Goal: Complete application form

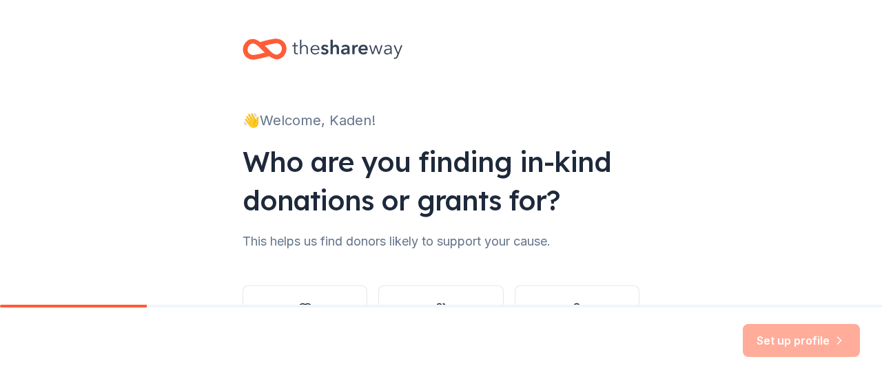
scroll to position [113, 0]
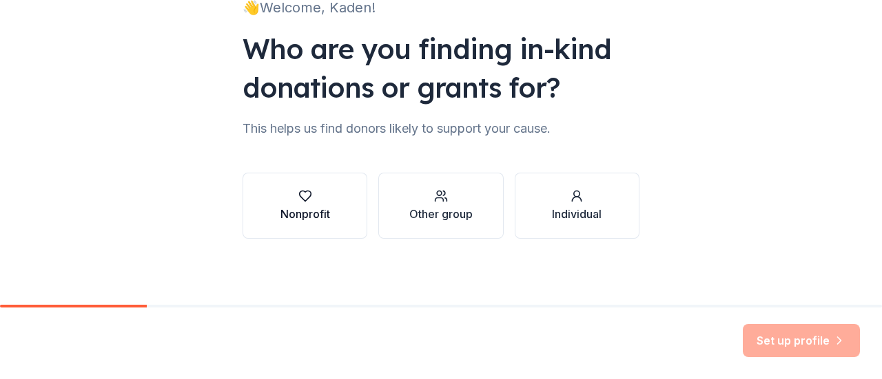
click at [303, 206] on div "Nonprofit" at bounding box center [305, 214] width 50 height 17
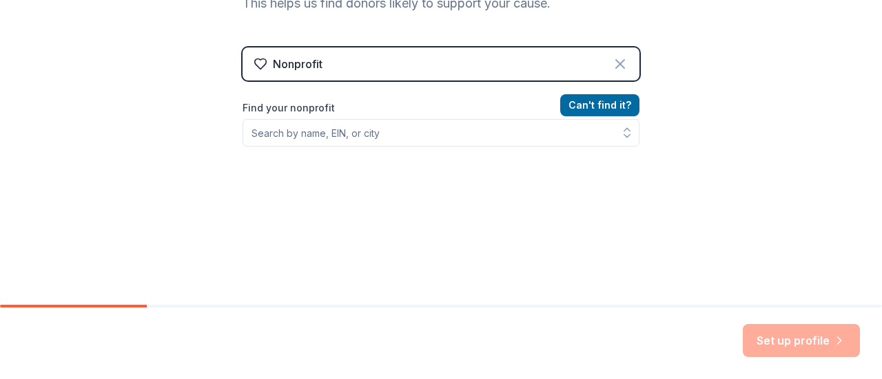
click at [613, 67] on icon at bounding box center [620, 64] width 17 height 17
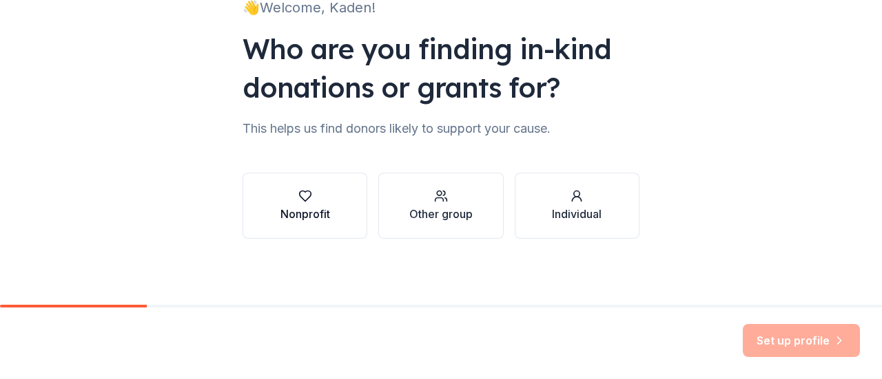
click at [324, 192] on div "button" at bounding box center [305, 196] width 50 height 14
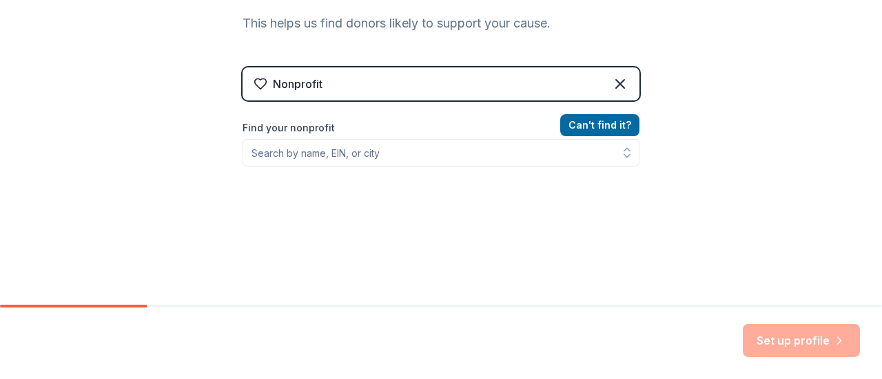
scroll to position [220, 0]
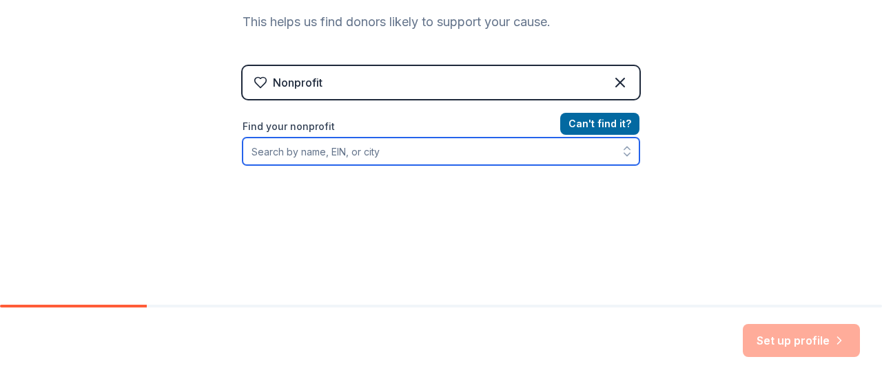
click at [499, 160] on input "Find your nonprofit" at bounding box center [440, 152] width 397 height 28
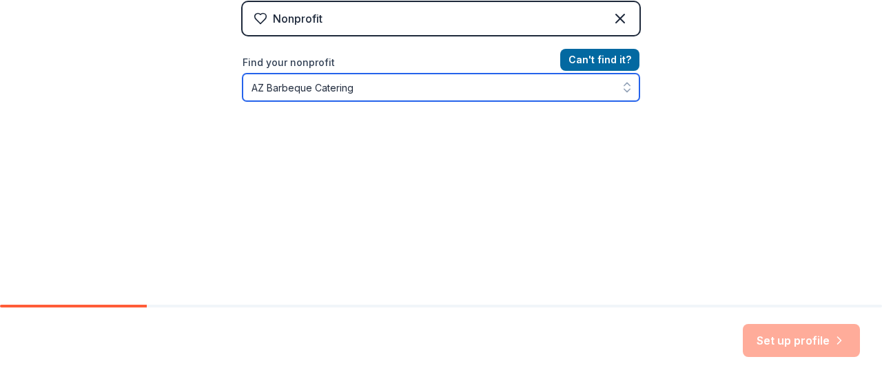
click at [617, 96] on button "button" at bounding box center [626, 88] width 25 height 28
type input "AZ Barbeque Catering"
click at [624, 90] on icon "button" at bounding box center [627, 91] width 6 height 3
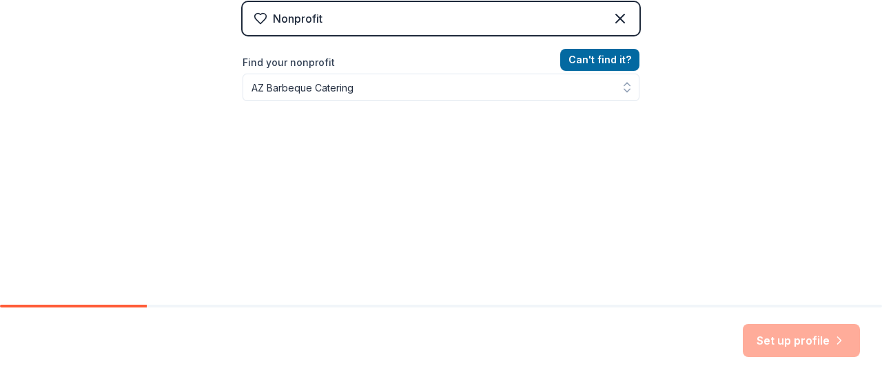
click at [520, 105] on div "Can ' t find it? Find your nonprofit AZ Barbeque Catering" at bounding box center [440, 132] width 397 height 160
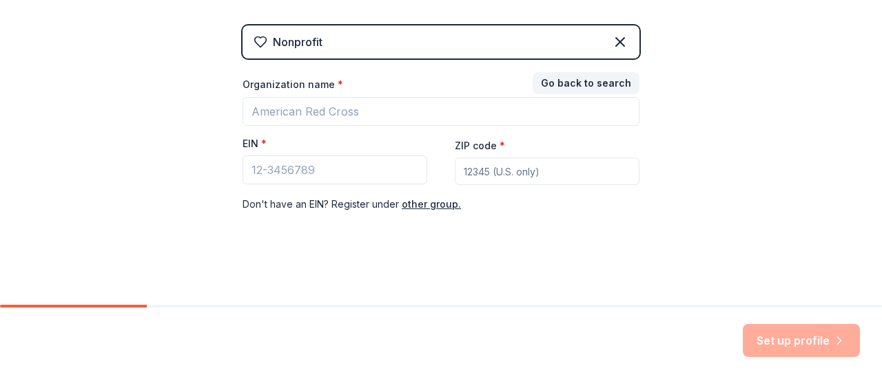
click at [683, 178] on div "👋 Welcome, Kaden! Who are you finding in-kind donations or grants for? This hel…" at bounding box center [441, 23] width 882 height 567
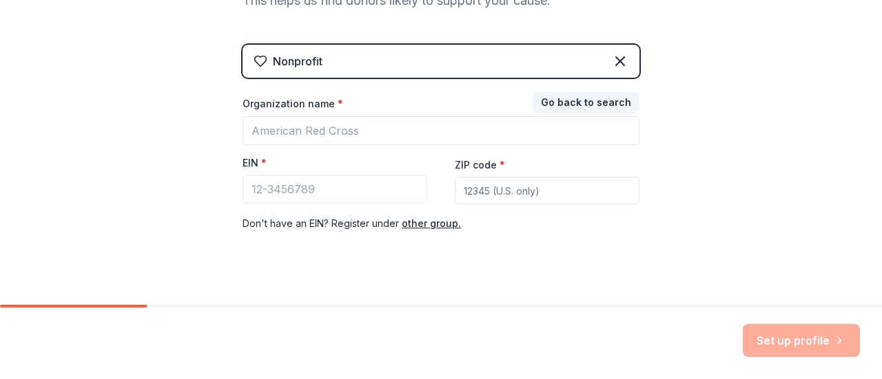
scroll to position [245, 0]
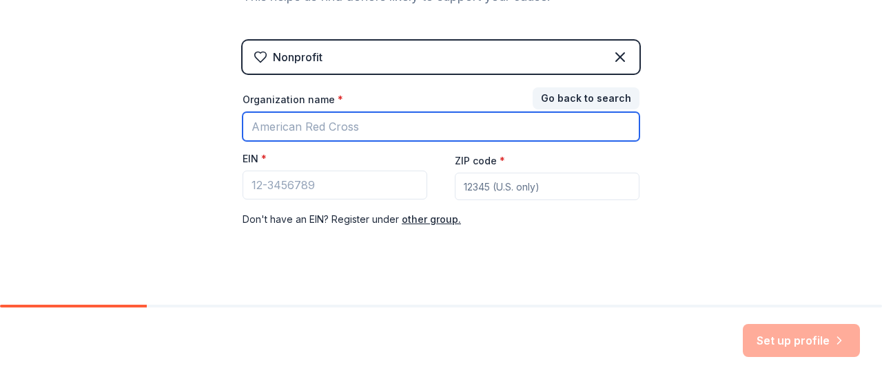
click at [454, 138] on input "Organization name *" at bounding box center [440, 126] width 397 height 29
click at [456, 129] on input "Organization name *" at bounding box center [440, 126] width 397 height 29
type input "DeMolay"
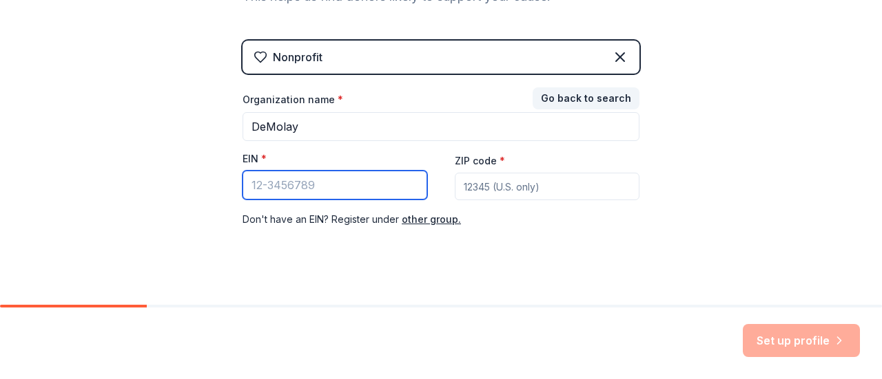
click at [371, 184] on input "EIN *" at bounding box center [334, 185] width 185 height 29
type input "74-2516851"
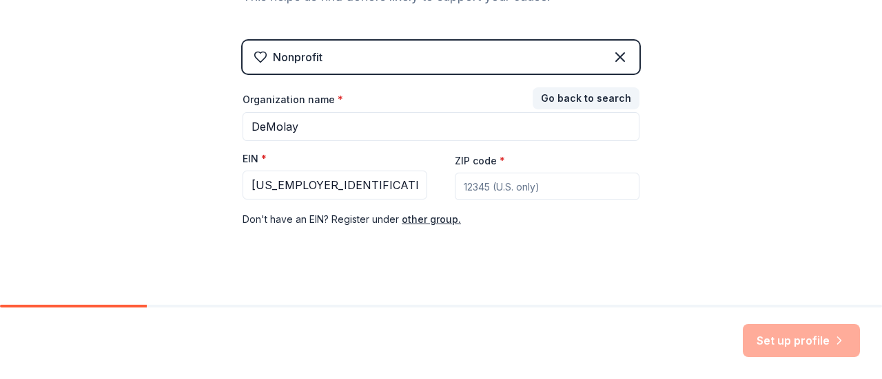
click at [504, 184] on input "ZIP code *" at bounding box center [547, 187] width 185 height 28
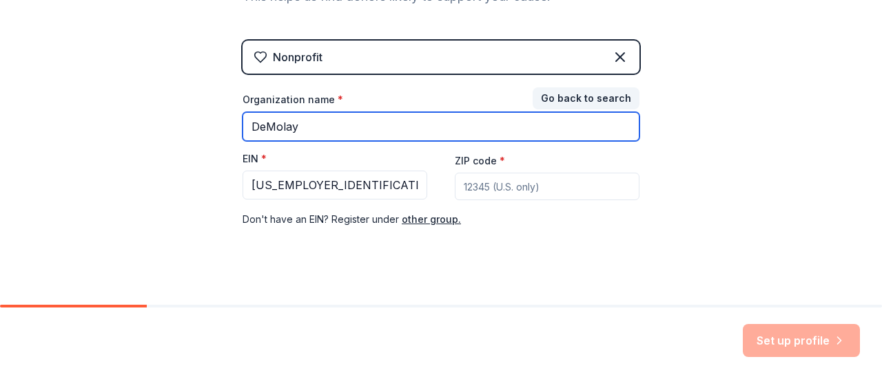
click at [328, 115] on input "DeMolay" at bounding box center [440, 126] width 397 height 29
type input "state demolay"
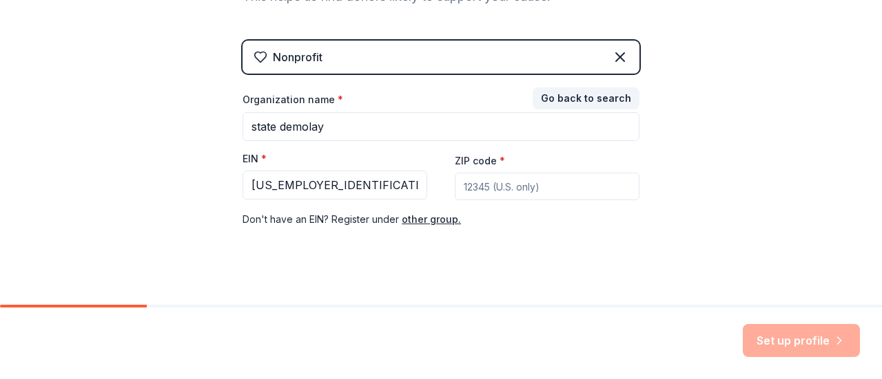
click at [545, 191] on input "ZIP code *" at bounding box center [547, 187] width 185 height 28
click at [685, 194] on div "👋 Welcome, Kaden! Who are you finding in-kind donations or grants for? This hel…" at bounding box center [441, 38] width 882 height 567
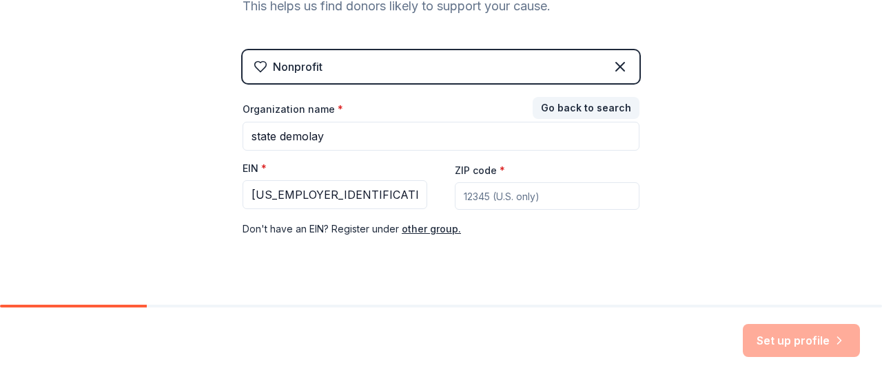
scroll to position [236, 0]
click at [578, 189] on input "ZIP code *" at bounding box center [547, 197] width 185 height 28
click at [497, 196] on input "ZIP code *" at bounding box center [547, 197] width 185 height 28
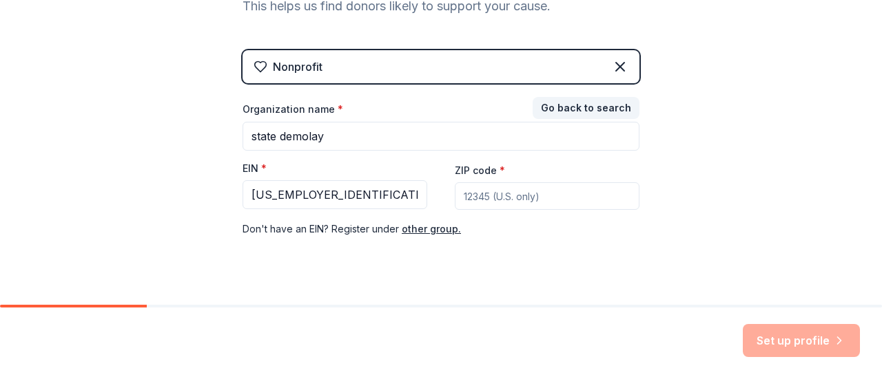
click at [671, 199] on div "👋 Welcome, Kaden! Who are you finding in-kind donations or grants for? This hel…" at bounding box center [441, 47] width 882 height 567
drag, startPoint x: 602, startPoint y: 190, endPoint x: 536, endPoint y: 199, distance: 66.7
click at [536, 199] on input "ZIP code *" at bounding box center [547, 197] width 185 height 28
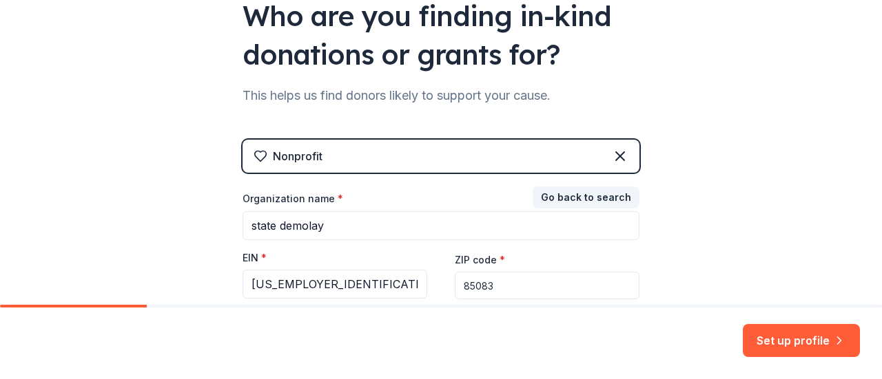
scroll to position [147, 0]
type input "85083"
click at [804, 340] on button "Set up profile" at bounding box center [800, 340] width 117 height 33
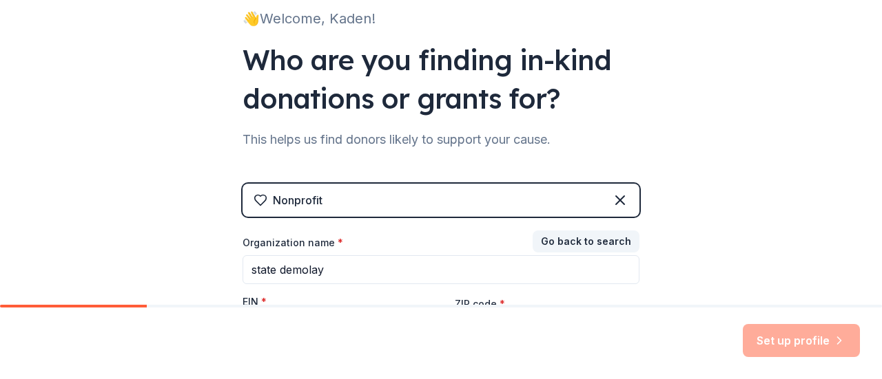
scroll to position [102, 0]
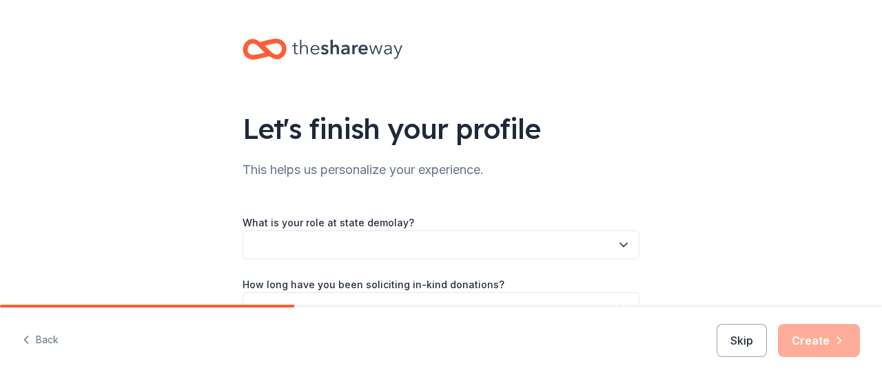
scroll to position [145, 0]
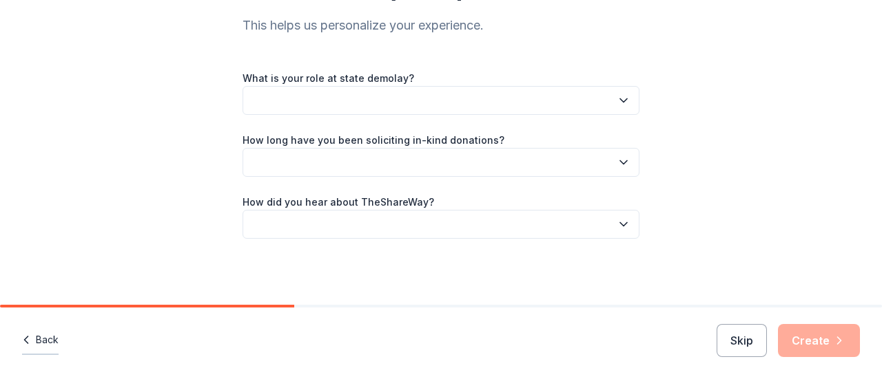
click at [58, 346] on button "Back" at bounding box center [40, 340] width 37 height 29
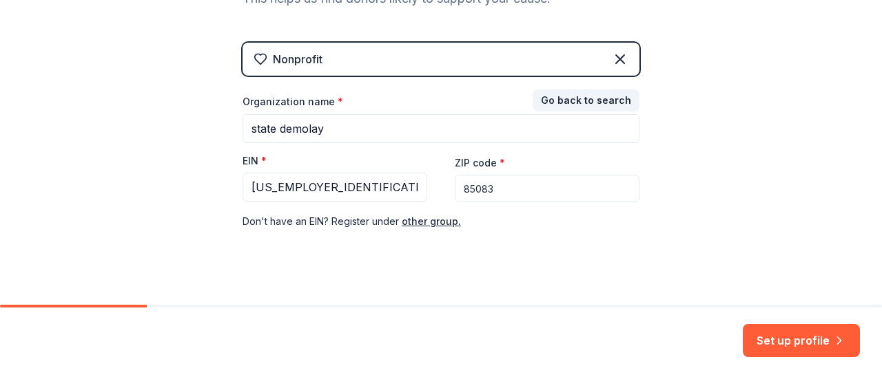
scroll to position [260, 0]
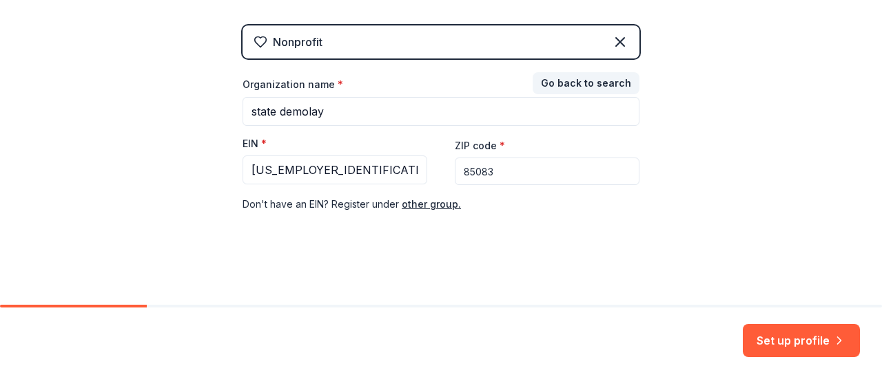
click at [781, 323] on div "Set up profile" at bounding box center [441, 344] width 882 height 72
click at [775, 335] on button "Set up profile" at bounding box center [800, 340] width 117 height 33
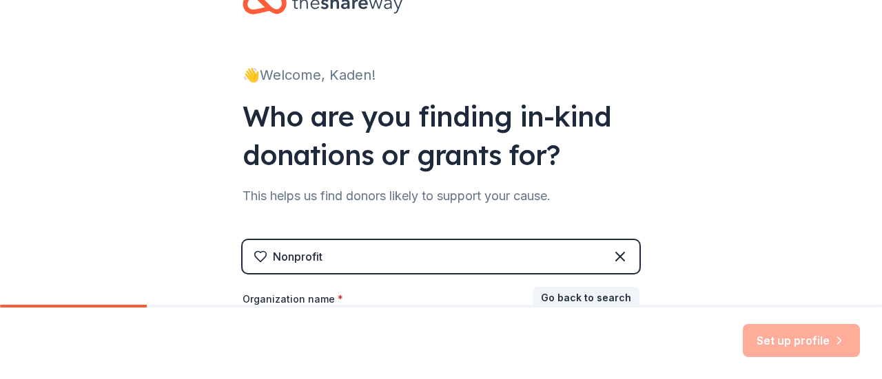
scroll to position [0, 0]
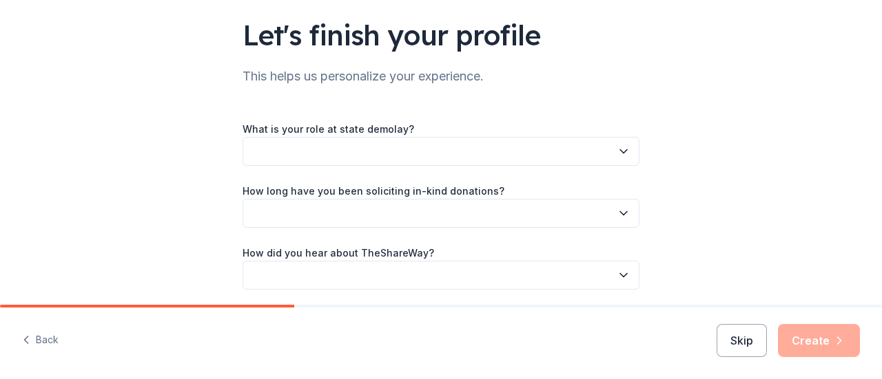
scroll to position [103, 0]
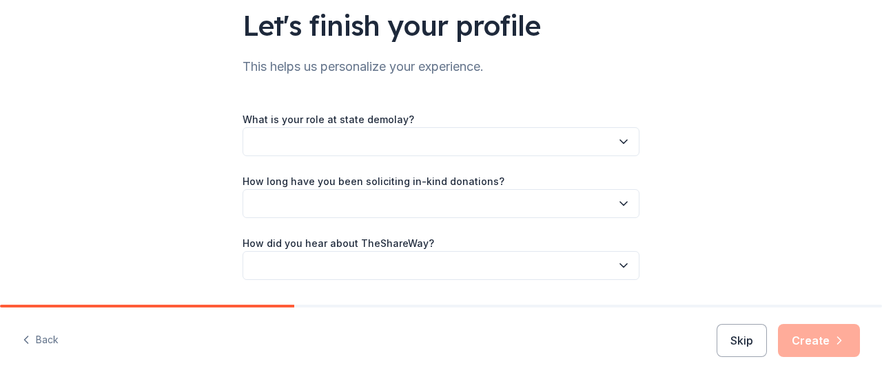
click at [553, 144] on button "button" at bounding box center [440, 141] width 397 height 29
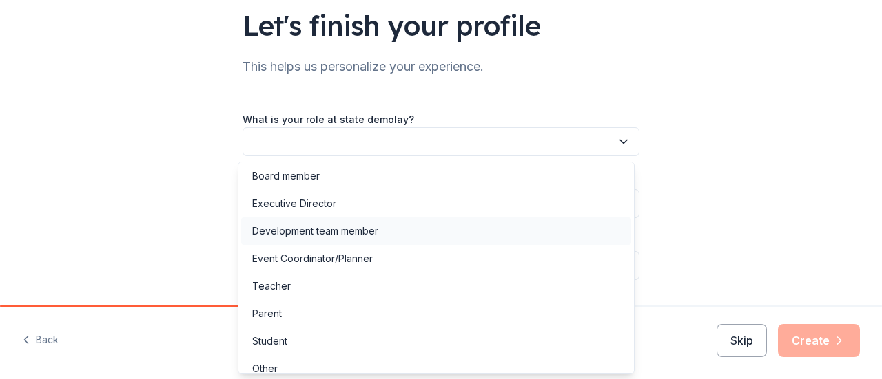
scroll to position [14, 0]
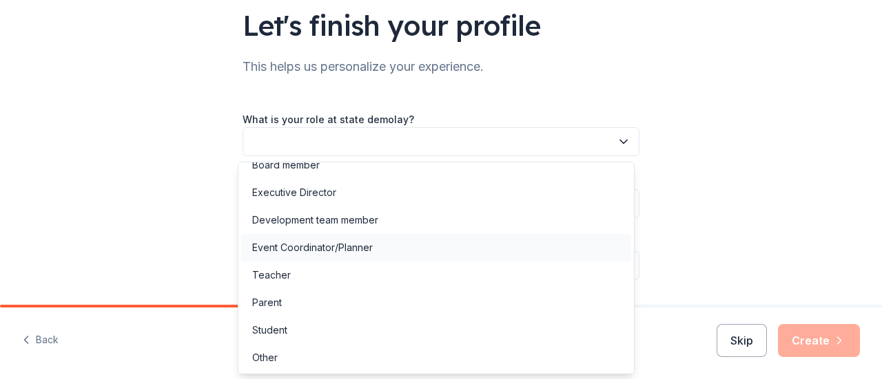
click at [350, 251] on div "Event Coordinator/Planner" at bounding box center [312, 248] width 121 height 17
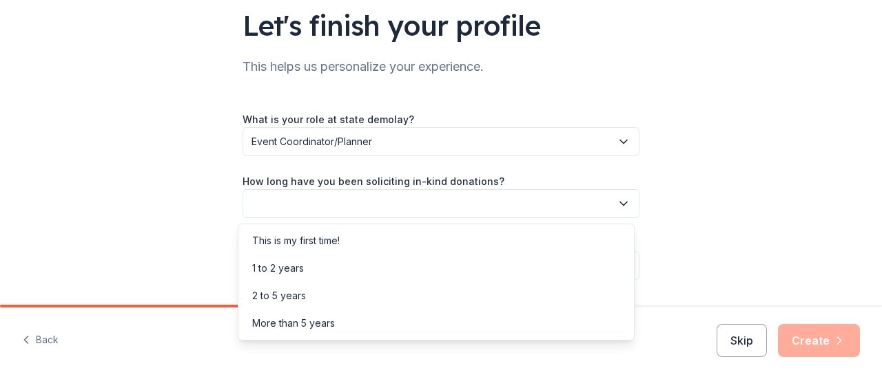
click at [424, 205] on button "button" at bounding box center [440, 203] width 397 height 29
click at [348, 293] on div "2 to 5 years" at bounding box center [436, 296] width 390 height 28
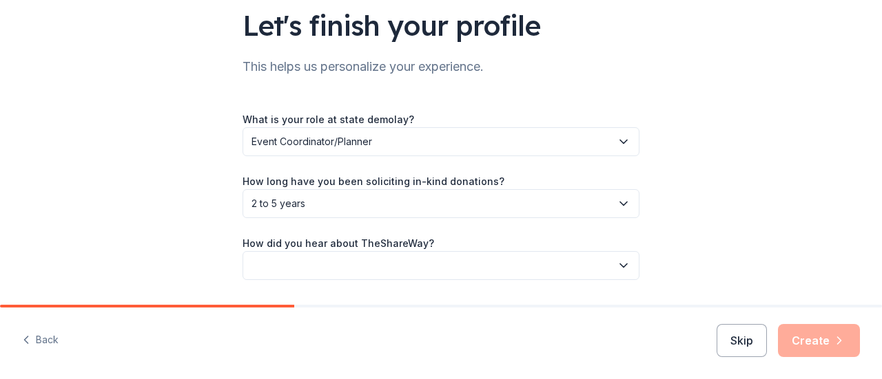
scroll to position [145, 0]
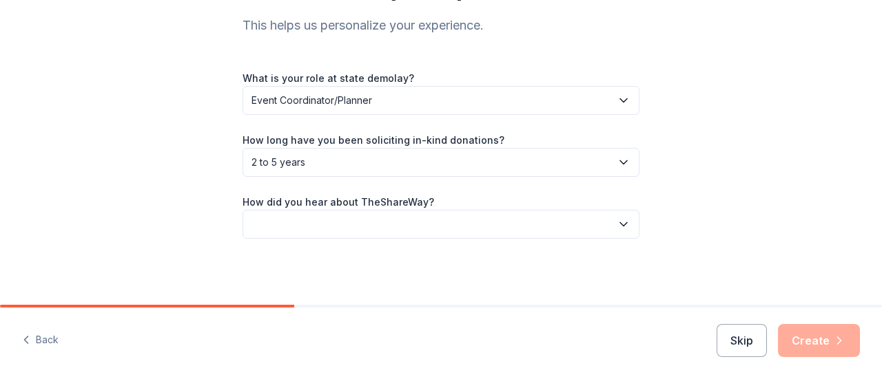
click at [518, 228] on button "button" at bounding box center [440, 224] width 397 height 29
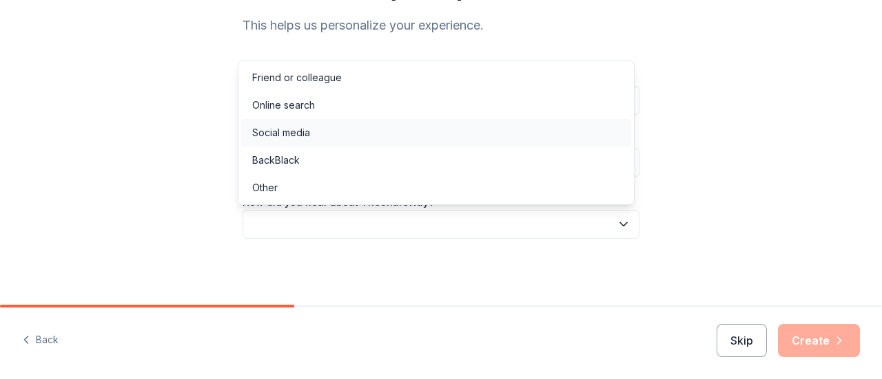
click at [380, 136] on div "Social media" at bounding box center [436, 133] width 390 height 28
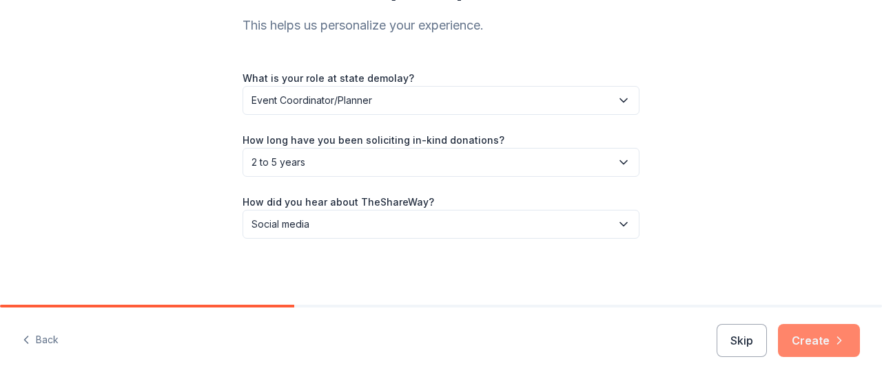
click at [809, 327] on button "Create" at bounding box center [819, 340] width 82 height 33
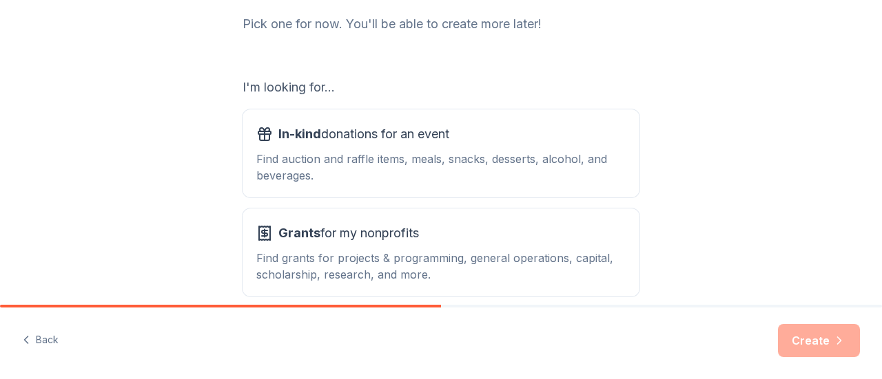
scroll to position [185, 0]
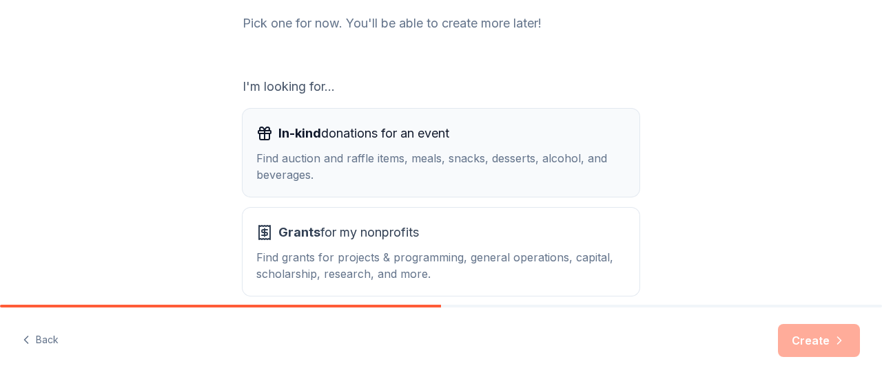
click at [587, 189] on button "In-kind donations for an event Find auction and raffle items, meals, snacks, de…" at bounding box center [440, 153] width 397 height 88
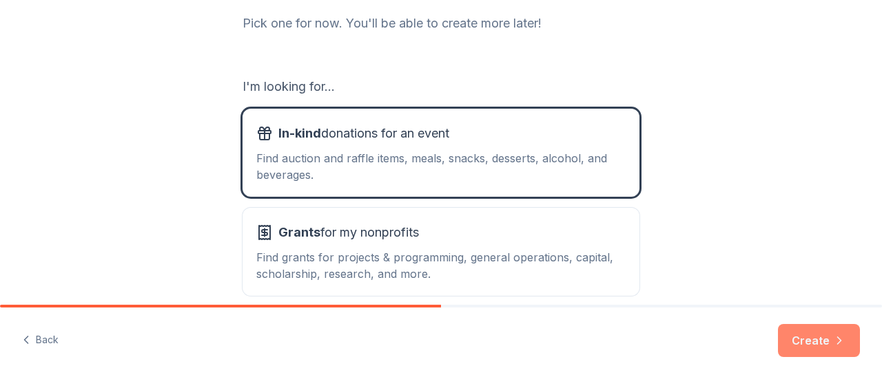
click at [809, 349] on button "Create" at bounding box center [819, 340] width 82 height 33
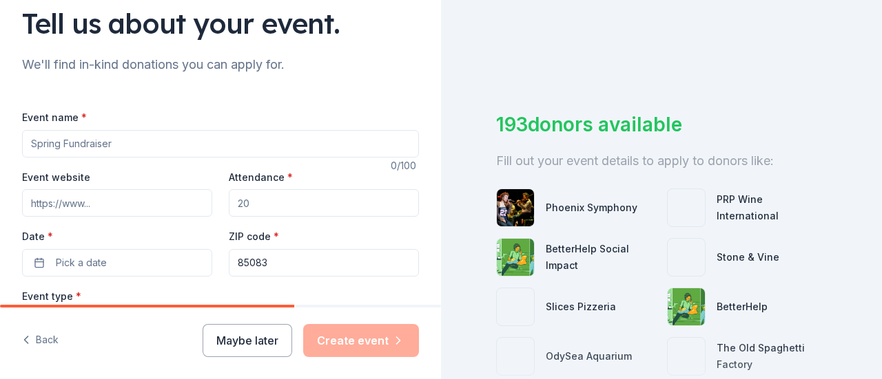
scroll to position [106, 0]
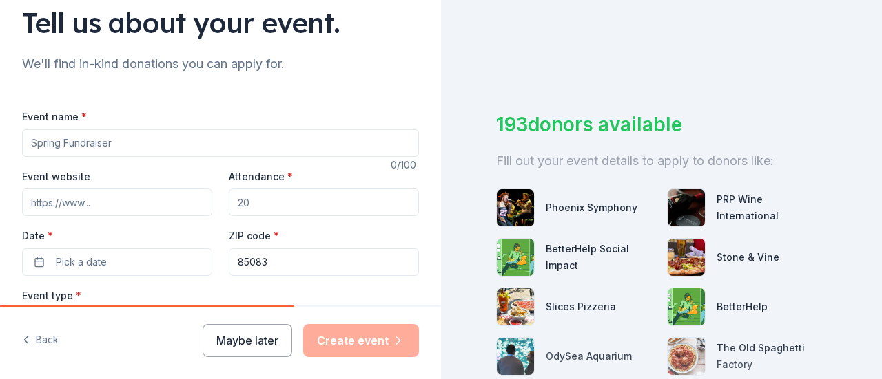
click at [342, 134] on input "Event name *" at bounding box center [220, 143] width 397 height 28
type input "H"
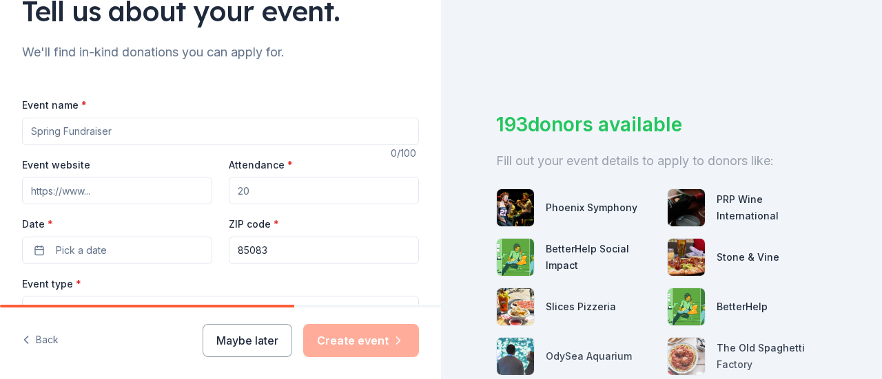
scroll to position [92, 0]
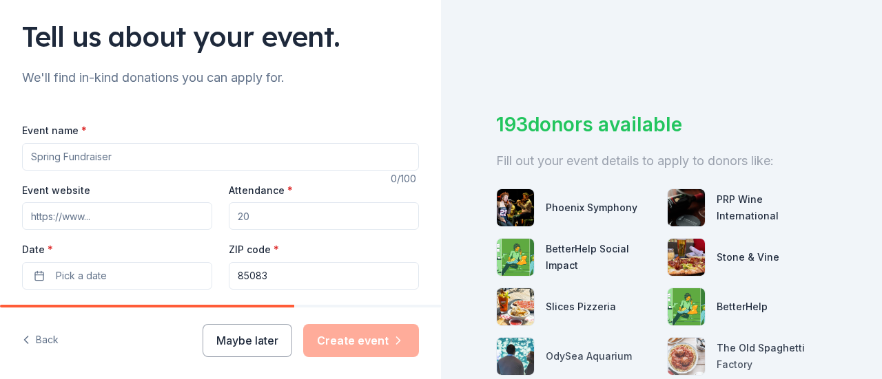
click at [281, 224] on input "Attendance *" at bounding box center [324, 216] width 190 height 28
click at [285, 221] on input "Attendance *" at bounding box center [324, 216] width 190 height 28
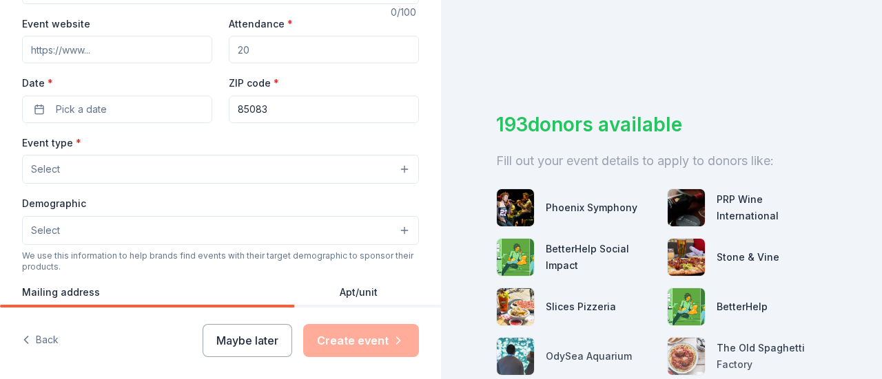
scroll to position [289, 0]
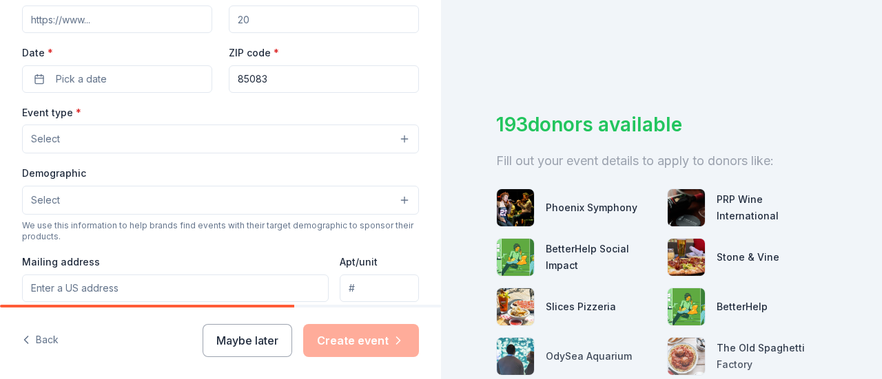
click at [270, 140] on button "Select" at bounding box center [220, 139] width 397 height 29
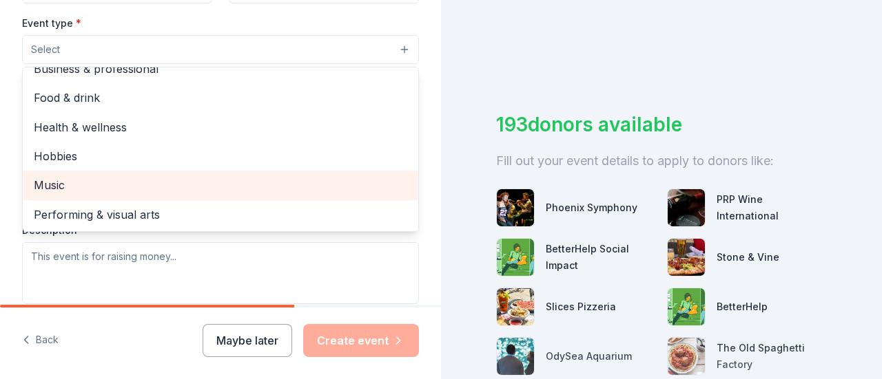
scroll to position [0, 0]
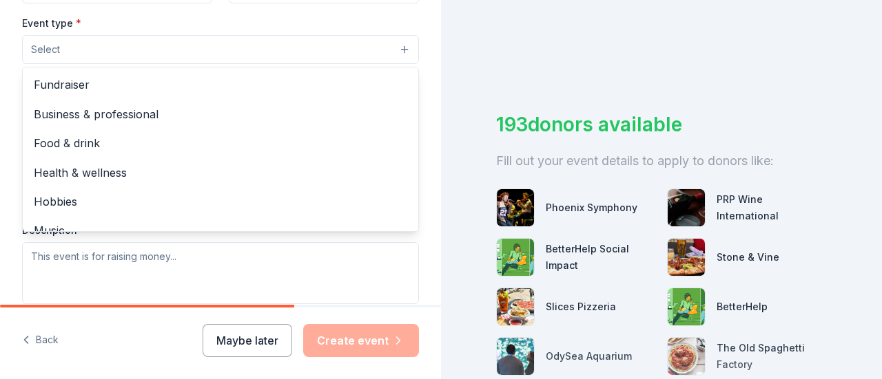
click at [415, 66] on div "Tell us about your event. We'll find in-kind donations you can apply for. Event…" at bounding box center [220, 79] width 441 height 917
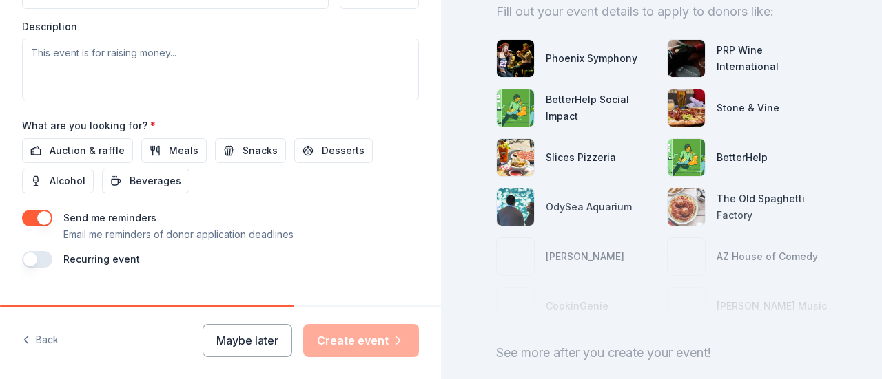
scroll to position [179, 0]
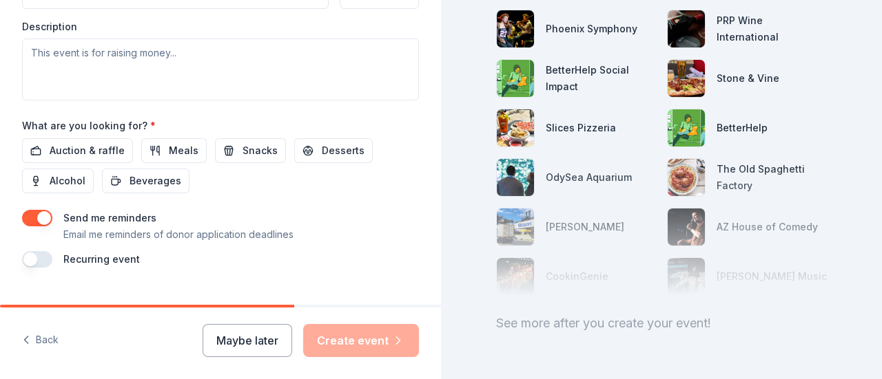
click at [701, 181] on div at bounding box center [661, 227] width 331 height 138
click at [689, 180] on div at bounding box center [661, 227] width 331 height 138
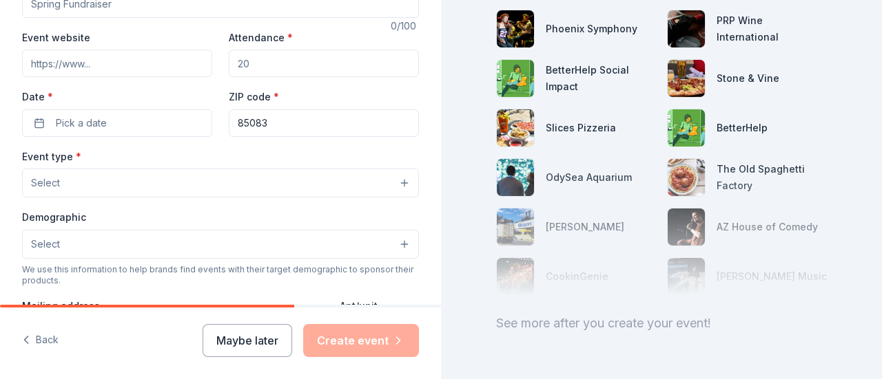
scroll to position [167, 0]
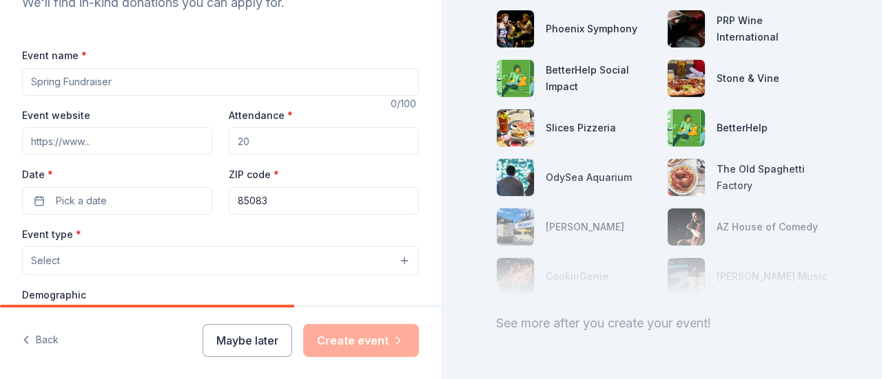
click at [127, 145] on input "Event website" at bounding box center [117, 141] width 190 height 28
paste input "https://givebutter.com/honorsnight"
type input "https://givebutter.com/honorsnight"
click at [247, 140] on input "Attendance *" at bounding box center [324, 141] width 190 height 28
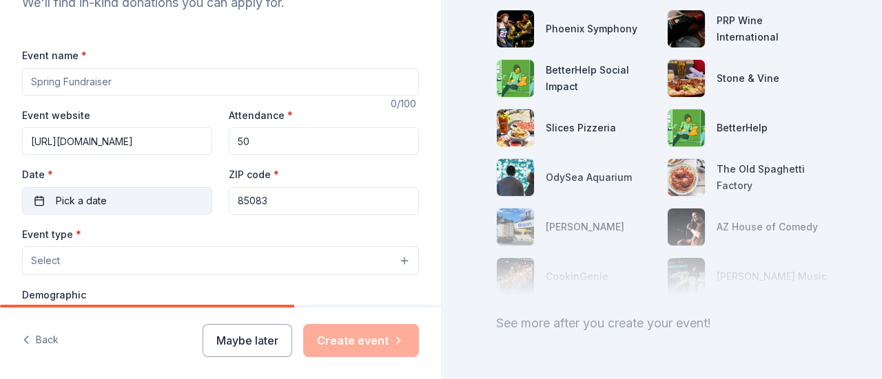
type input "50"
click at [124, 193] on button "Pick a date" at bounding box center [117, 201] width 190 height 28
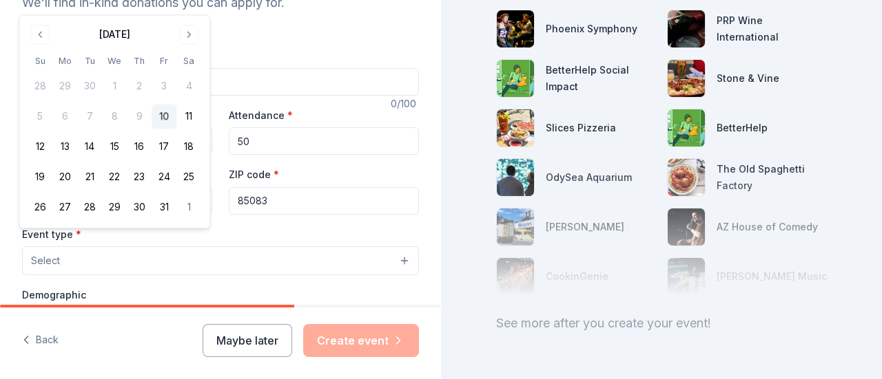
scroll to position [106, 0]
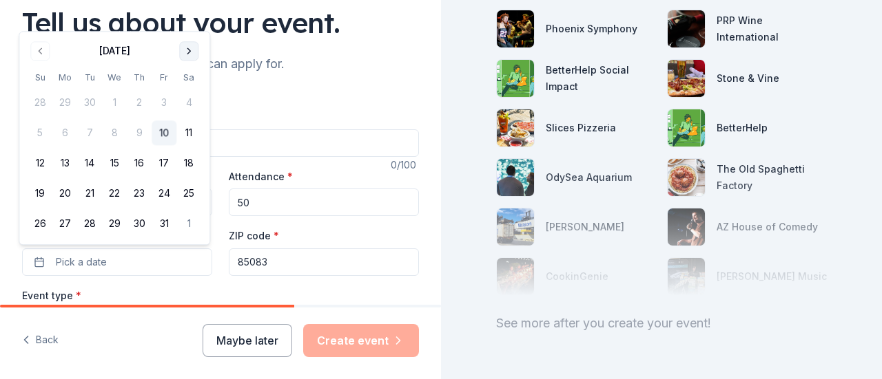
click at [191, 55] on button "Go to next month" at bounding box center [188, 50] width 19 height 19
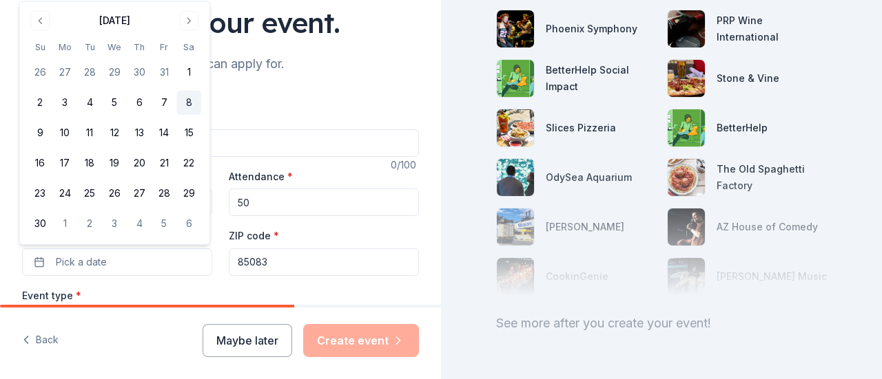
click at [187, 98] on button "8" at bounding box center [188, 103] width 25 height 25
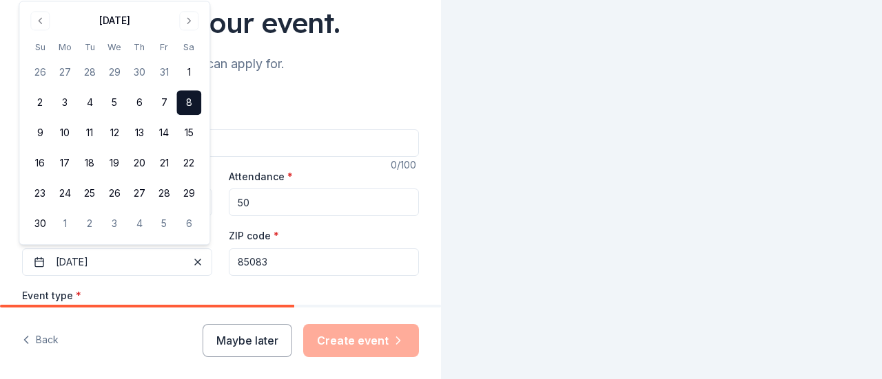
scroll to position [66, 0]
click at [271, 81] on div "Tell us about your event. We'll find in-kind donations you can apply for. Event…" at bounding box center [220, 352] width 441 height 917
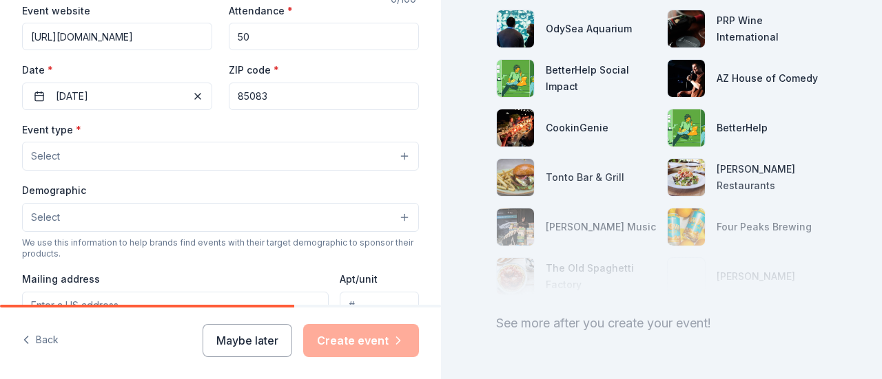
scroll to position [275, 0]
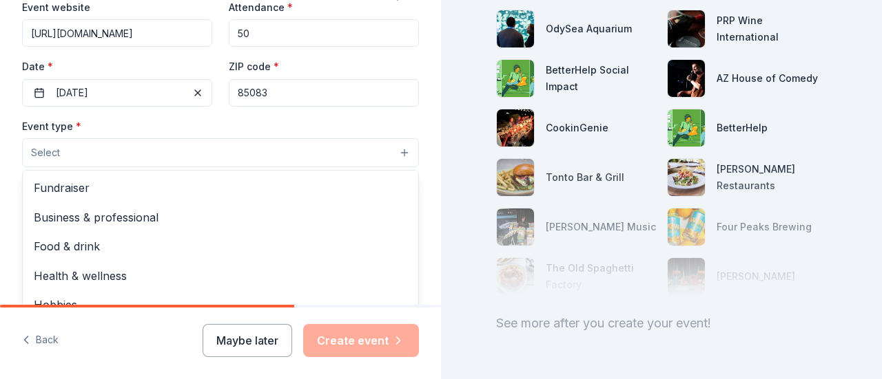
click at [268, 158] on button "Select" at bounding box center [220, 152] width 397 height 29
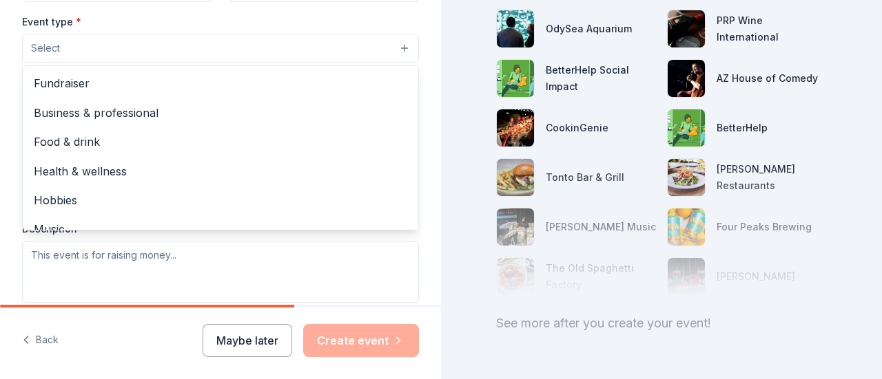
scroll to position [388, 0]
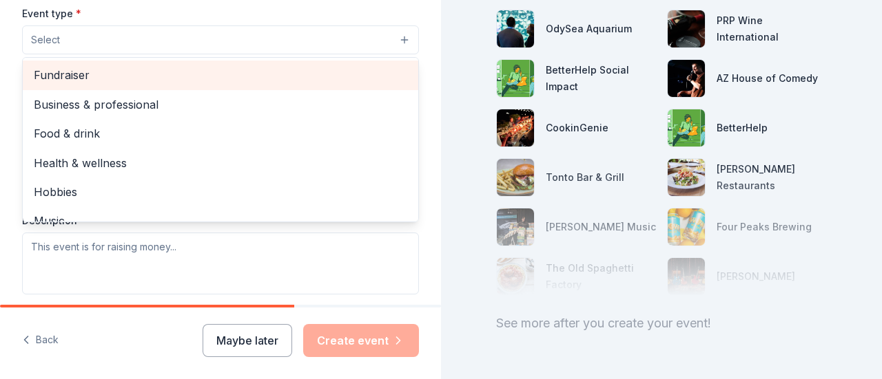
click at [84, 82] on span "Fundraiser" at bounding box center [220, 75] width 373 height 18
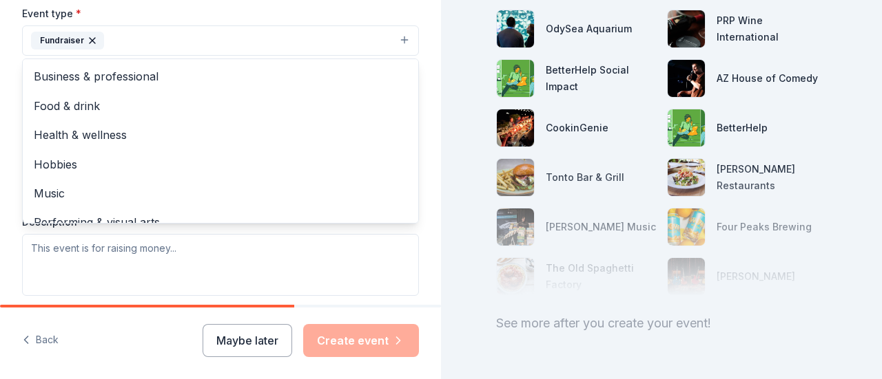
click at [4, 98] on div "Tell us about your event. We'll find in-kind donations you can apply for. Event…" at bounding box center [220, 71] width 441 height 918
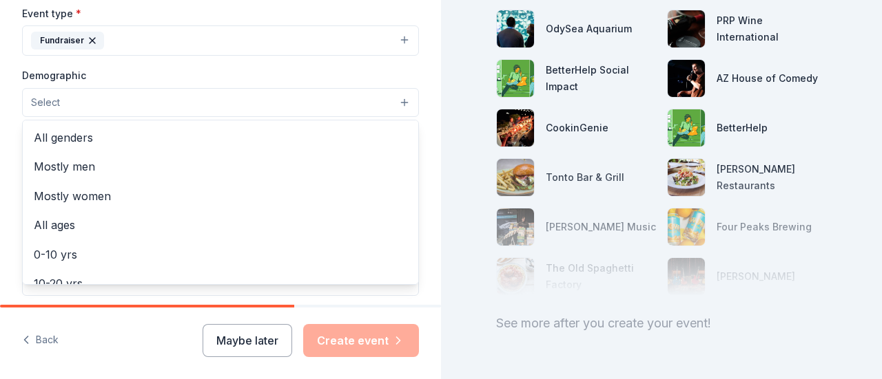
click at [83, 94] on button "Select" at bounding box center [220, 102] width 397 height 29
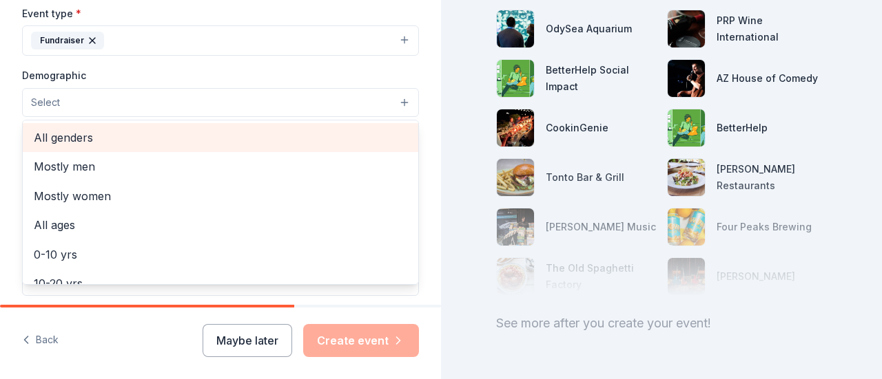
click at [95, 144] on span "All genders" at bounding box center [220, 138] width 373 height 18
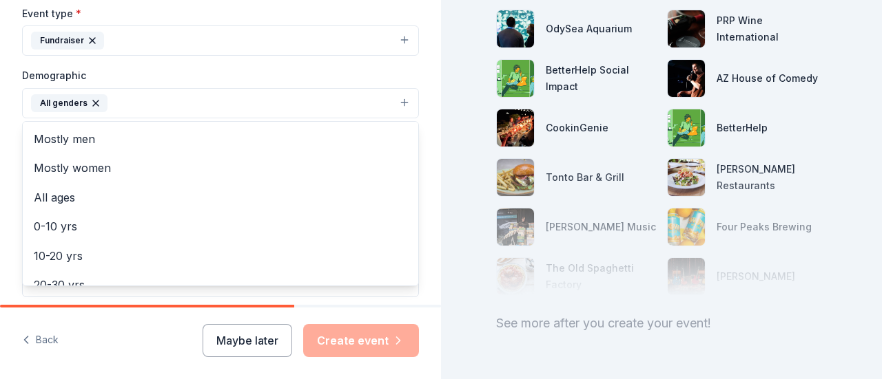
click at [0, 153] on div "Tell us about your event. We'll find in-kind donations you can apply for. Event…" at bounding box center [220, 71] width 441 height 919
click at [165, 107] on button "All genders" at bounding box center [220, 103] width 397 height 30
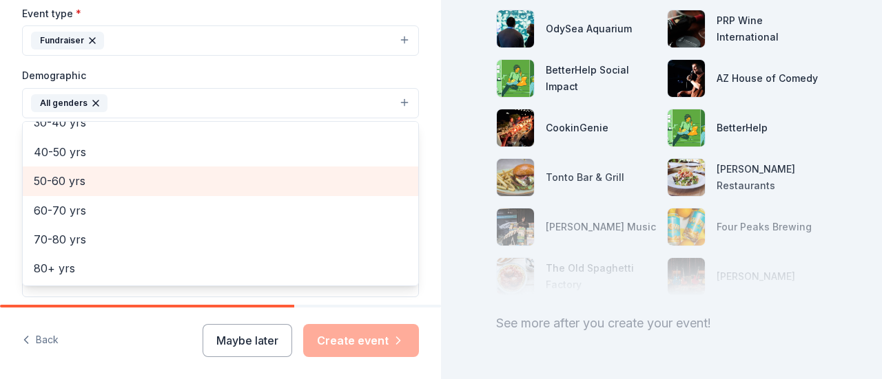
scroll to position [0, 0]
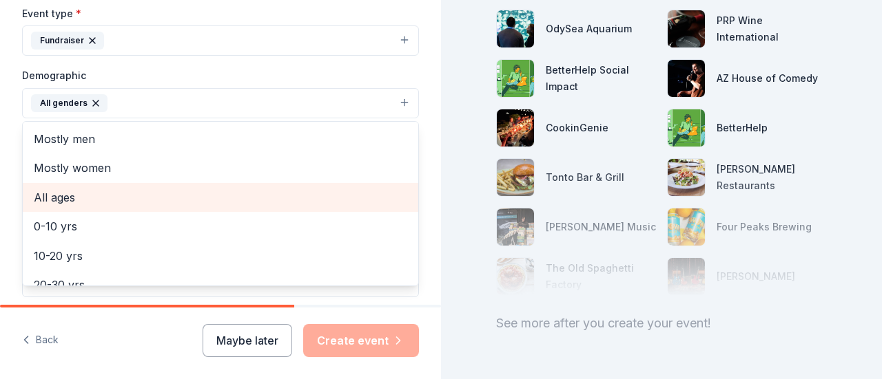
click at [45, 199] on span "All ages" at bounding box center [220, 198] width 373 height 18
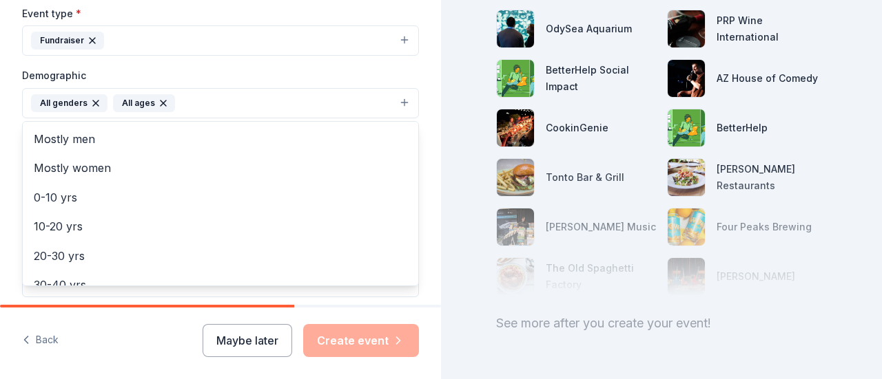
click at [0, 177] on div "Tell us about your event. We'll find in-kind donations you can apply for. Event…" at bounding box center [220, 71] width 441 height 919
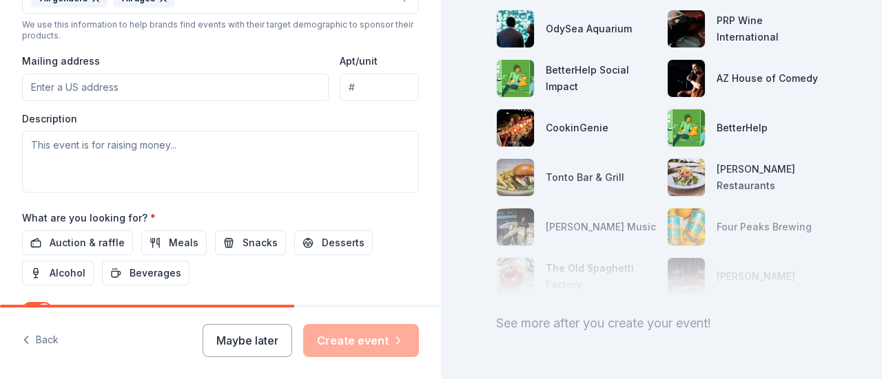
scroll to position [494, 0]
click at [131, 83] on input "Mailing address" at bounding box center [175, 87] width 306 height 28
click at [277, 112] on div "Description" at bounding box center [220, 152] width 397 height 81
click at [241, 90] on input "Mailing address" at bounding box center [175, 87] width 306 height 28
click at [357, 88] on input "Apt/unit" at bounding box center [379, 87] width 79 height 28
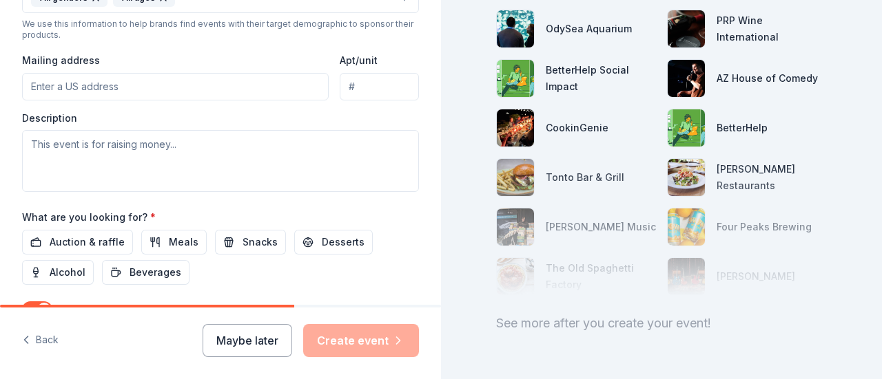
click at [196, 92] on input "Mailing address" at bounding box center [175, 87] width 306 height 28
type input "10766 West 2nd Street"
type input "85323"
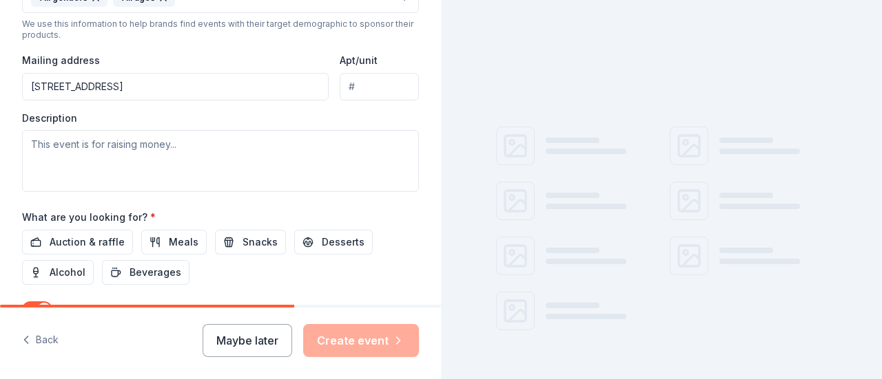
click at [284, 103] on div "Event type * Fundraiser Demographic All genders All ages We use this informatio…" at bounding box center [220, 45] width 397 height 293
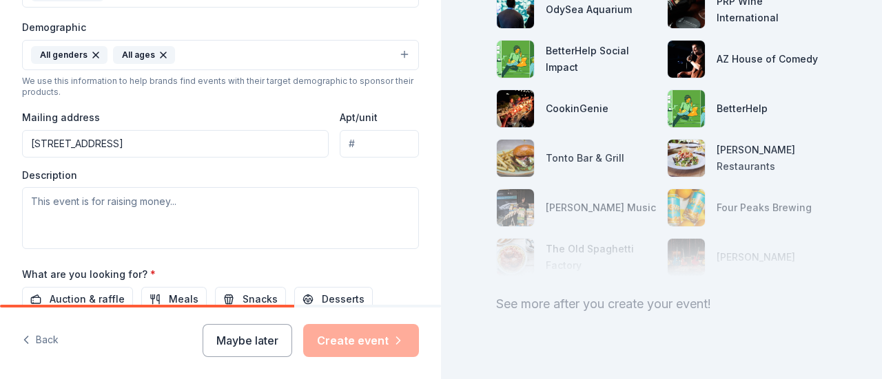
scroll to position [521, 0]
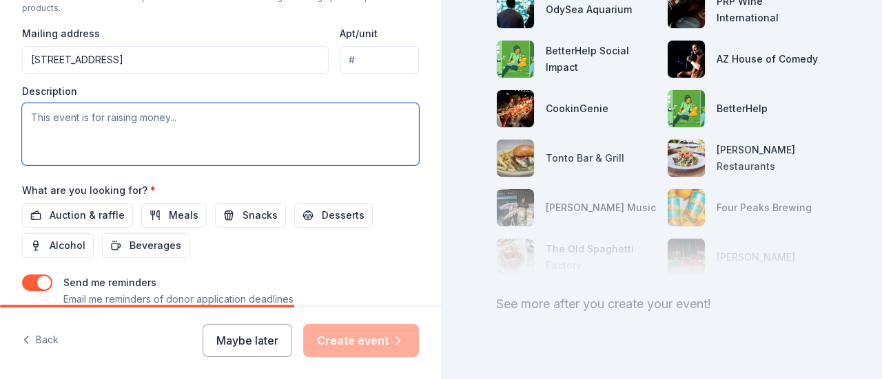
click at [332, 130] on textarea at bounding box center [220, 134] width 397 height 62
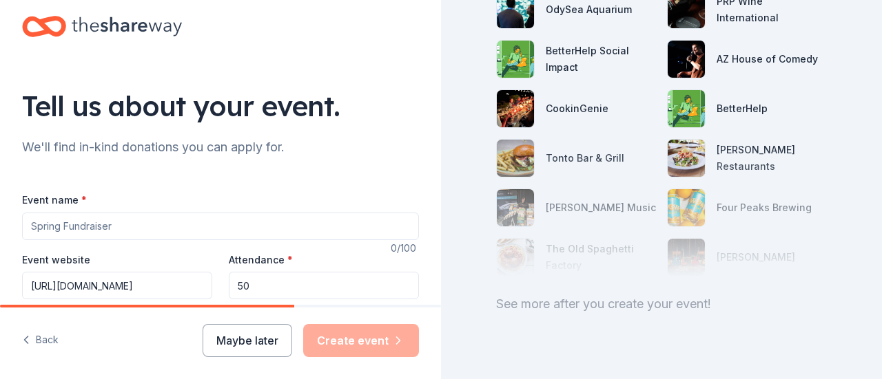
scroll to position [17, 0]
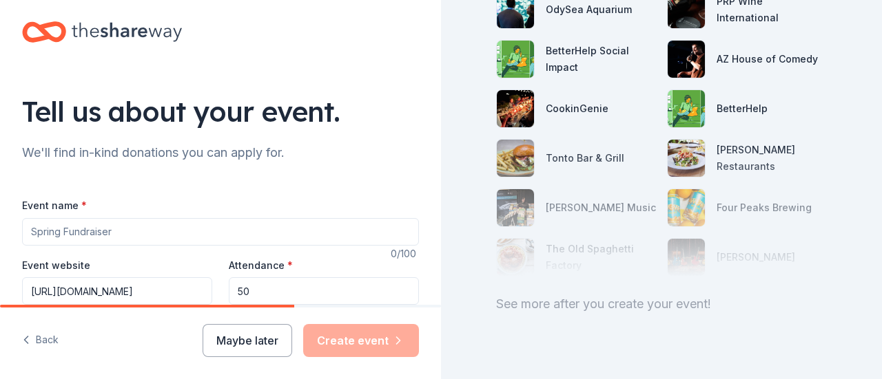
click at [219, 198] on div "Event name *" at bounding box center [220, 221] width 397 height 49
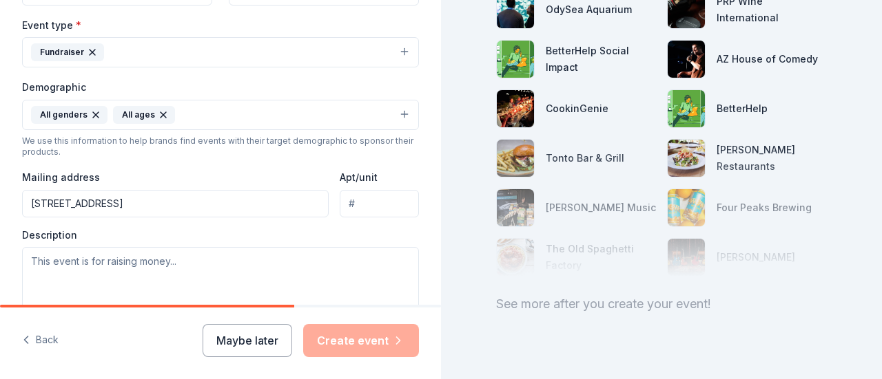
scroll to position [384, 0]
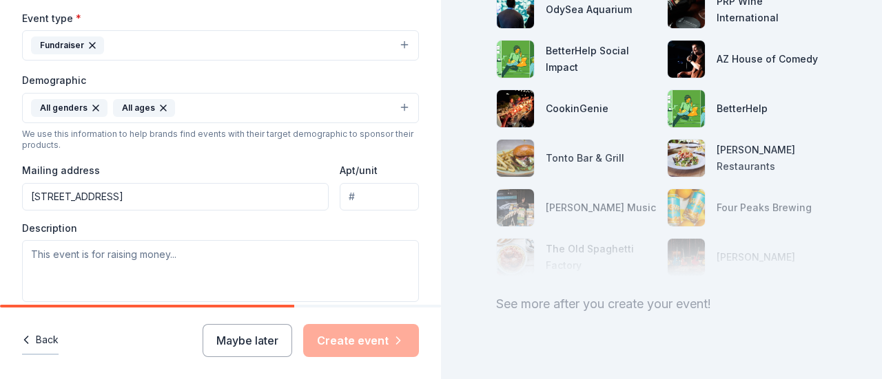
click at [45, 346] on button "Back" at bounding box center [40, 340] width 37 height 29
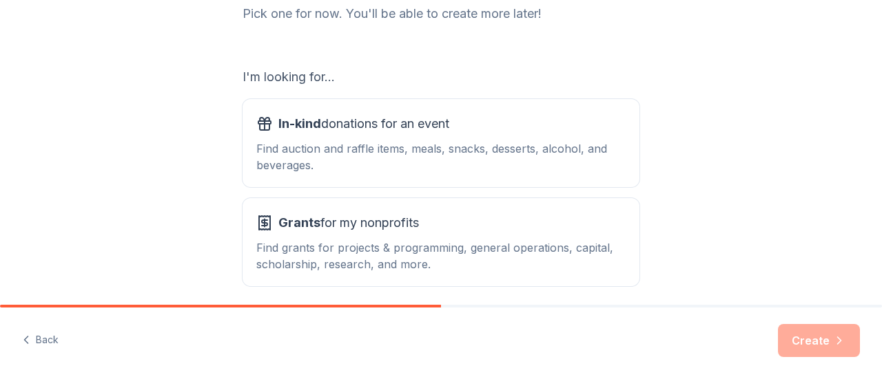
scroll to position [251, 0]
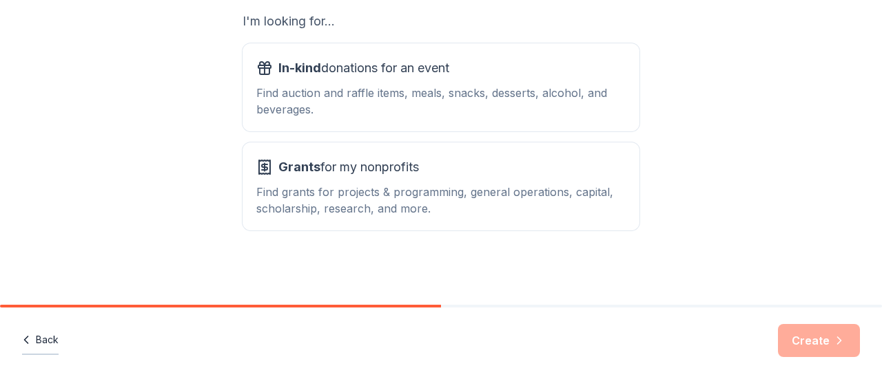
click at [50, 344] on button "Back" at bounding box center [40, 340] width 37 height 29
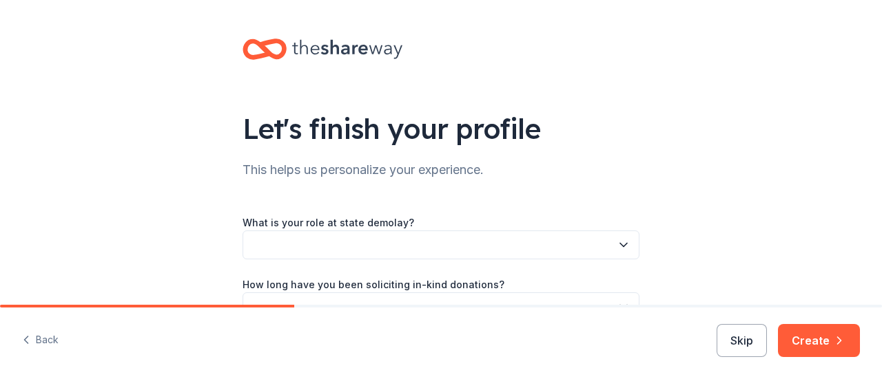
scroll to position [145, 0]
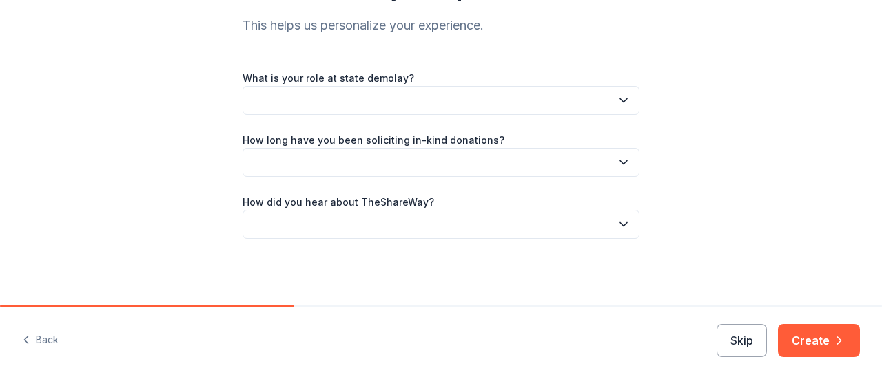
click at [296, 220] on button "button" at bounding box center [440, 224] width 397 height 29
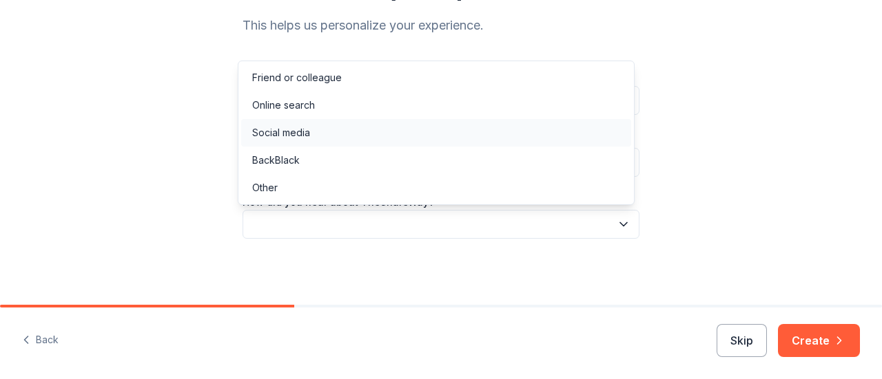
click at [318, 141] on div "Social media" at bounding box center [436, 133] width 390 height 28
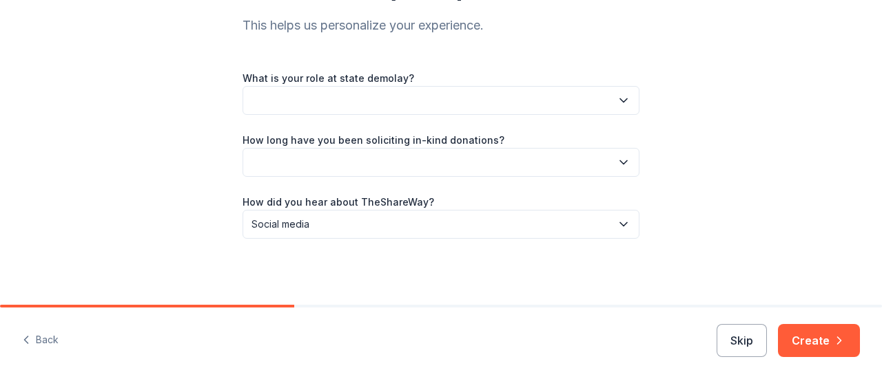
click at [450, 169] on button "button" at bounding box center [440, 162] width 397 height 29
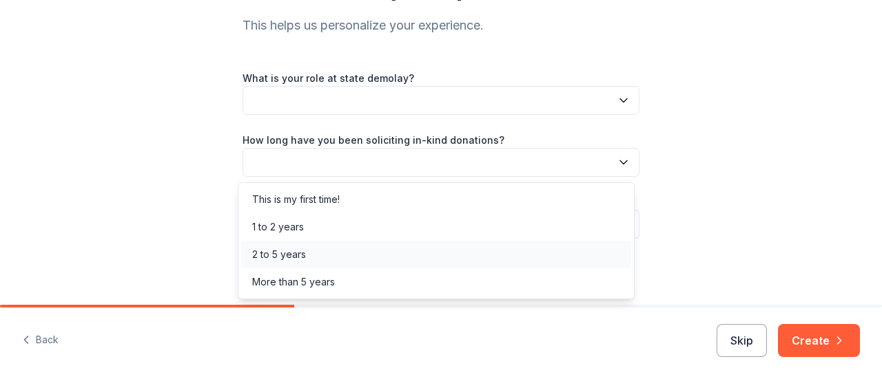
click at [433, 259] on div "2 to 5 years" at bounding box center [436, 255] width 390 height 28
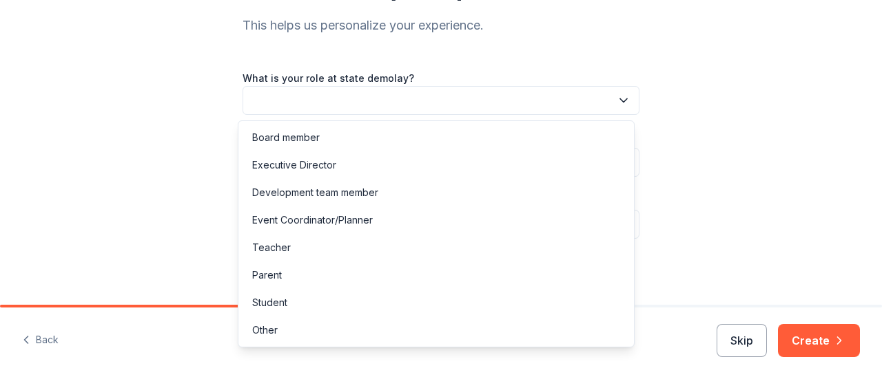
click at [440, 113] on button "button" at bounding box center [440, 100] width 397 height 29
click at [402, 220] on div "Event Coordinator/Planner" at bounding box center [436, 221] width 390 height 28
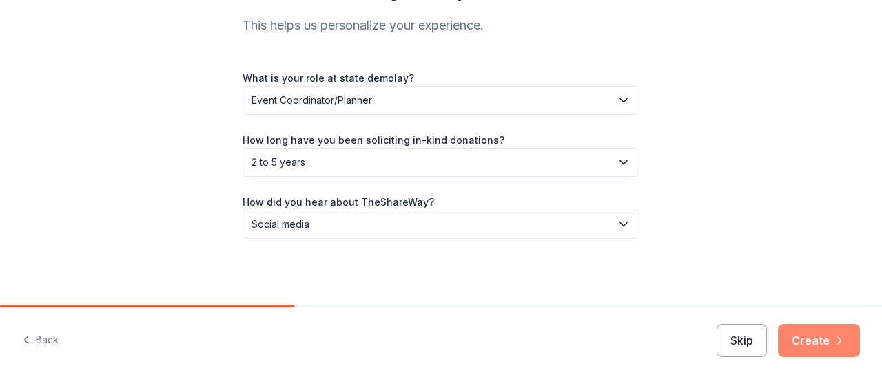
click at [813, 340] on button "Create" at bounding box center [819, 340] width 82 height 33
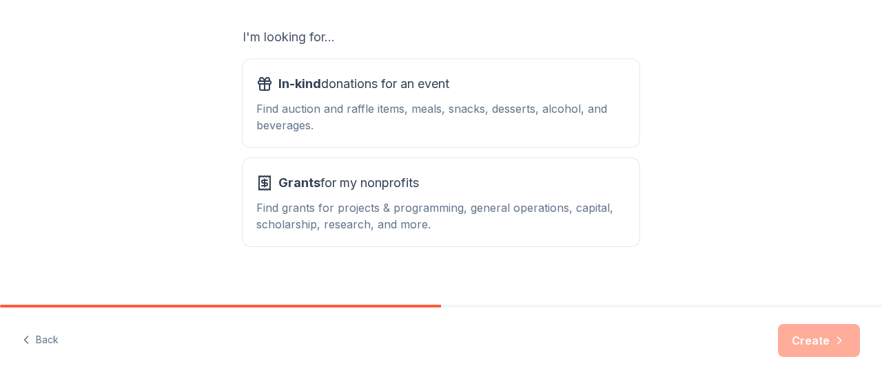
scroll to position [236, 0]
click at [510, 145] on button "In-kind donations for an event Find auction and raffle items, meals, snacks, de…" at bounding box center [440, 103] width 397 height 88
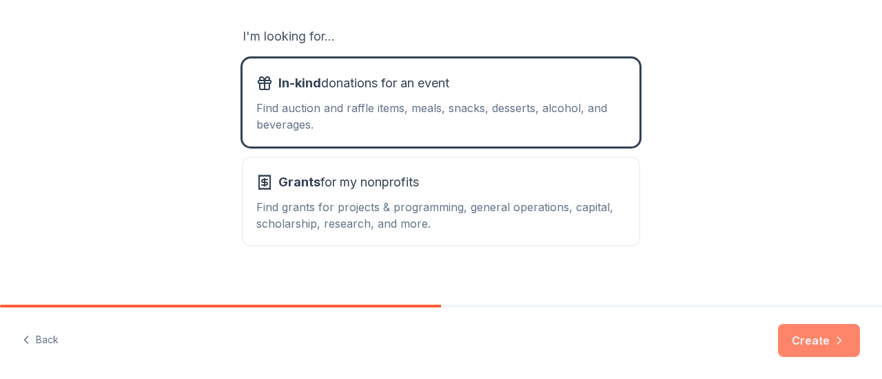
click at [802, 342] on button "Create" at bounding box center [819, 340] width 82 height 33
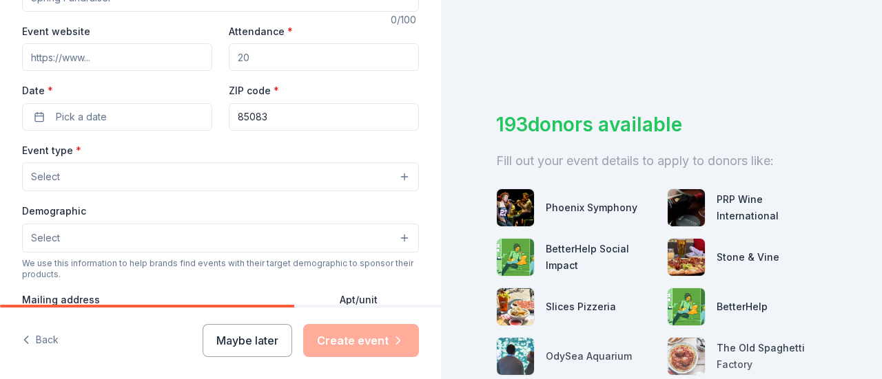
scroll to position [253, 0]
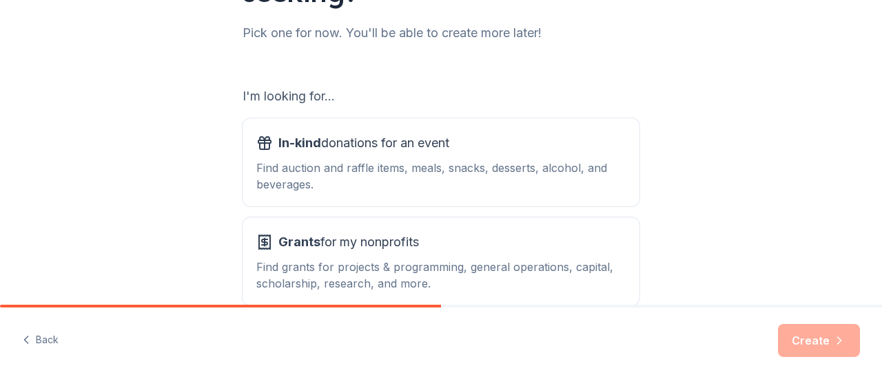
scroll to position [176, 0]
click at [500, 160] on div "Find auction and raffle items, meals, snacks, desserts, alcohol, and beverages." at bounding box center [440, 175] width 369 height 33
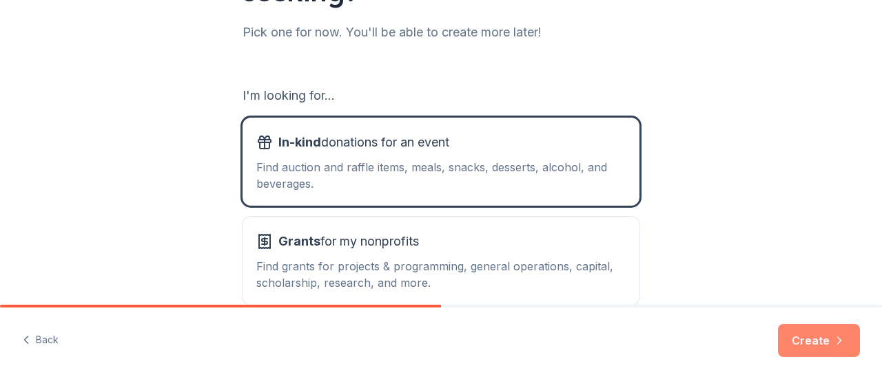
click at [837, 340] on icon "button" at bounding box center [839, 341] width 14 height 14
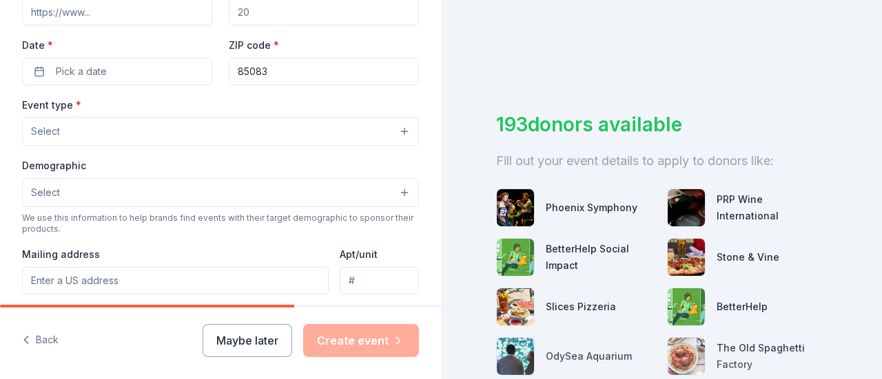
scroll to position [298, 0]
